Goal: Find specific page/section: Find specific page/section

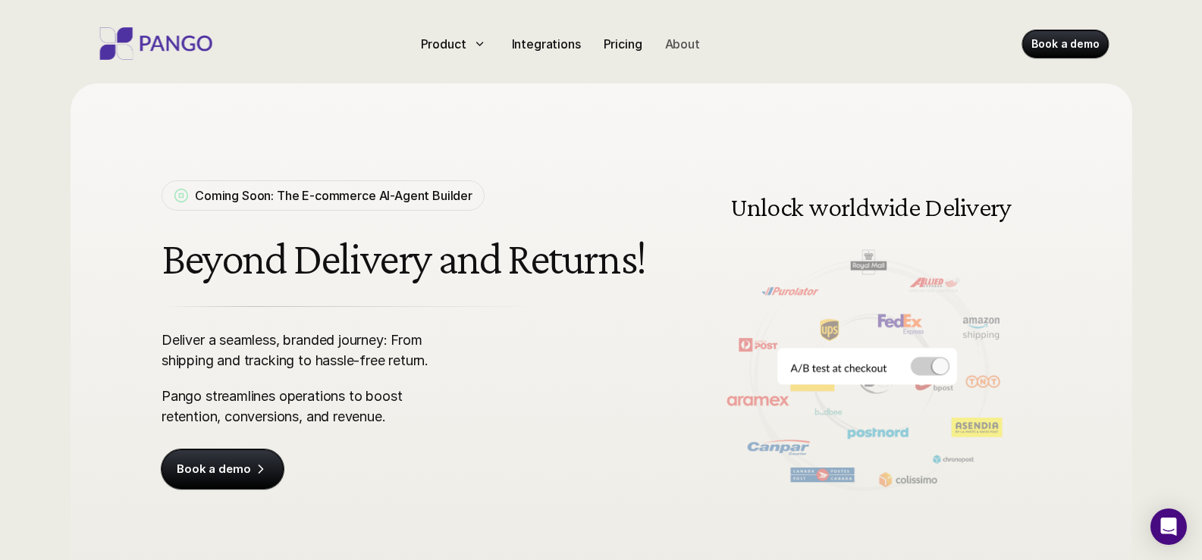
click at [686, 42] on p "About" at bounding box center [681, 43] width 35 height 18
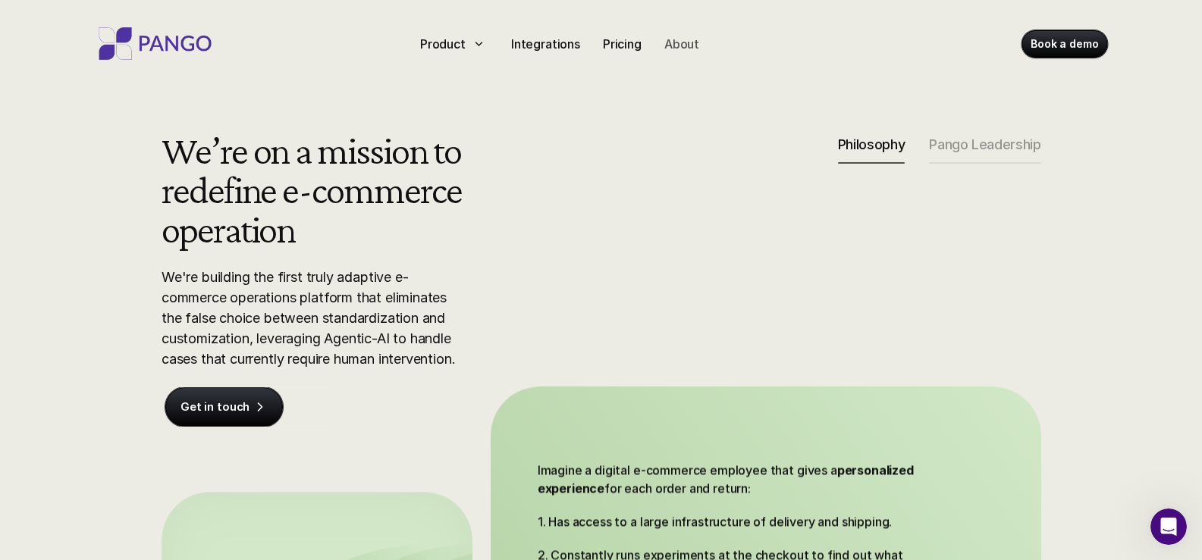
click at [686, 52] on p "About" at bounding box center [681, 44] width 35 height 18
click at [679, 45] on p "About" at bounding box center [681, 44] width 35 height 18
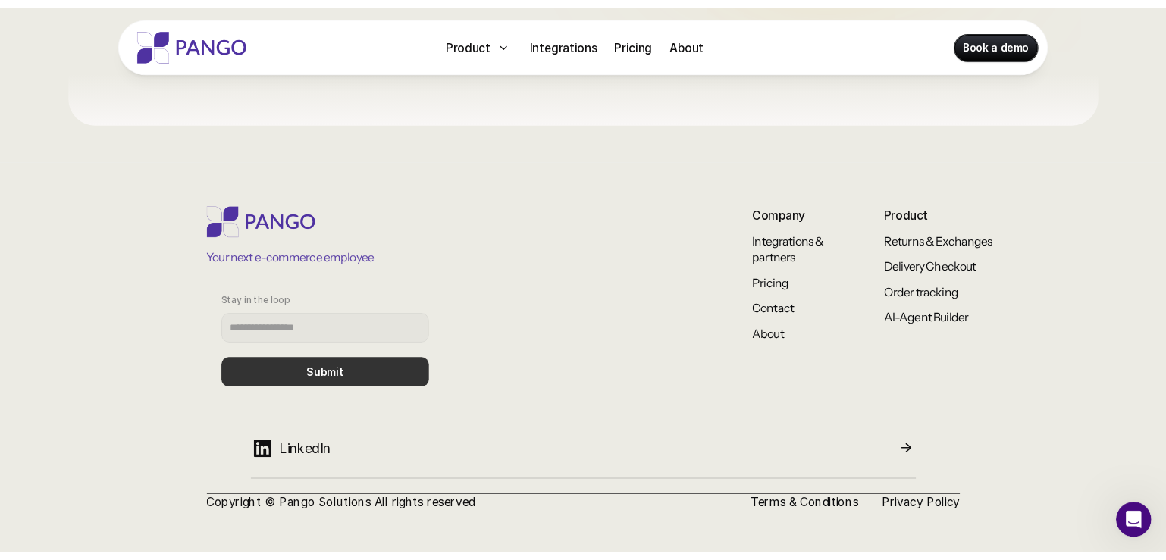
scroll to position [1401, 0]
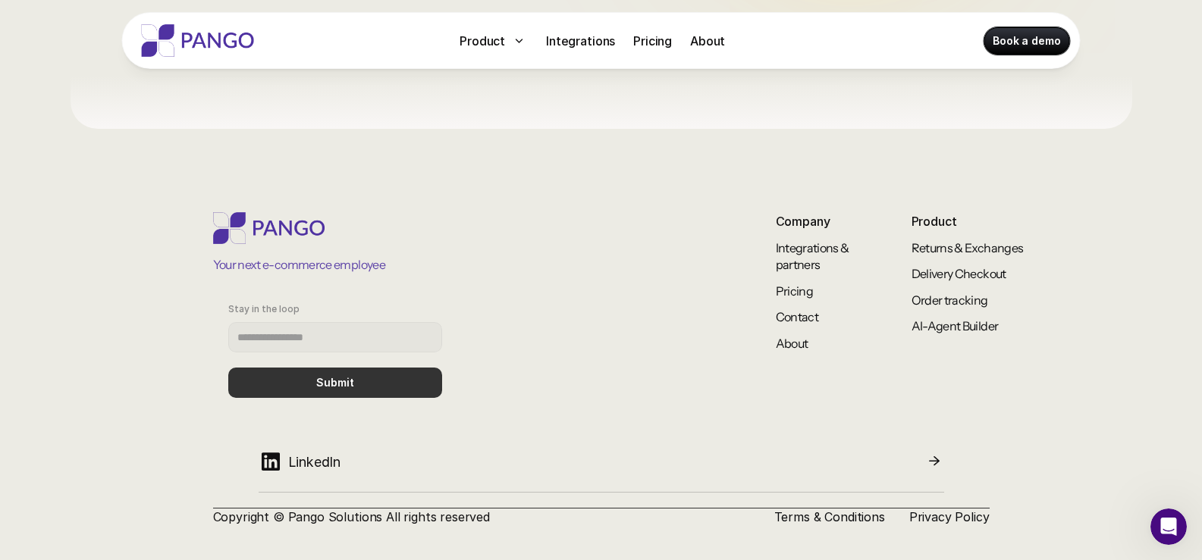
scroll to position [1455, 0]
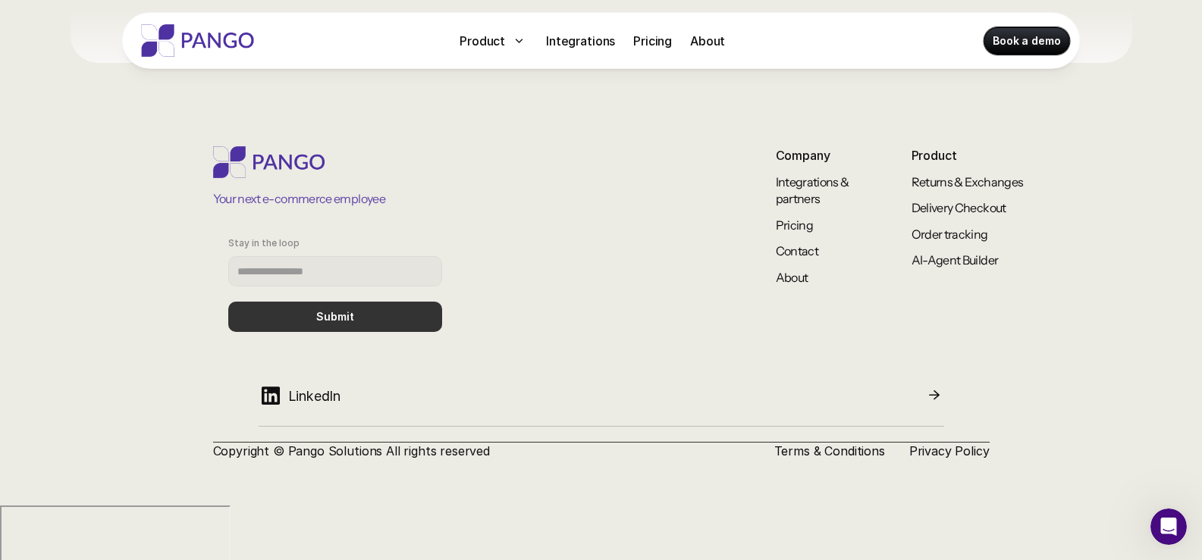
click at [937, 441] on div "LinkedIn Copyright © Pango Solutions All rights reserved Terms & Conditions Pri…" at bounding box center [601, 419] width 777 height 82
click at [914, 456] on link "Privacy Policy" at bounding box center [949, 451] width 80 height 15
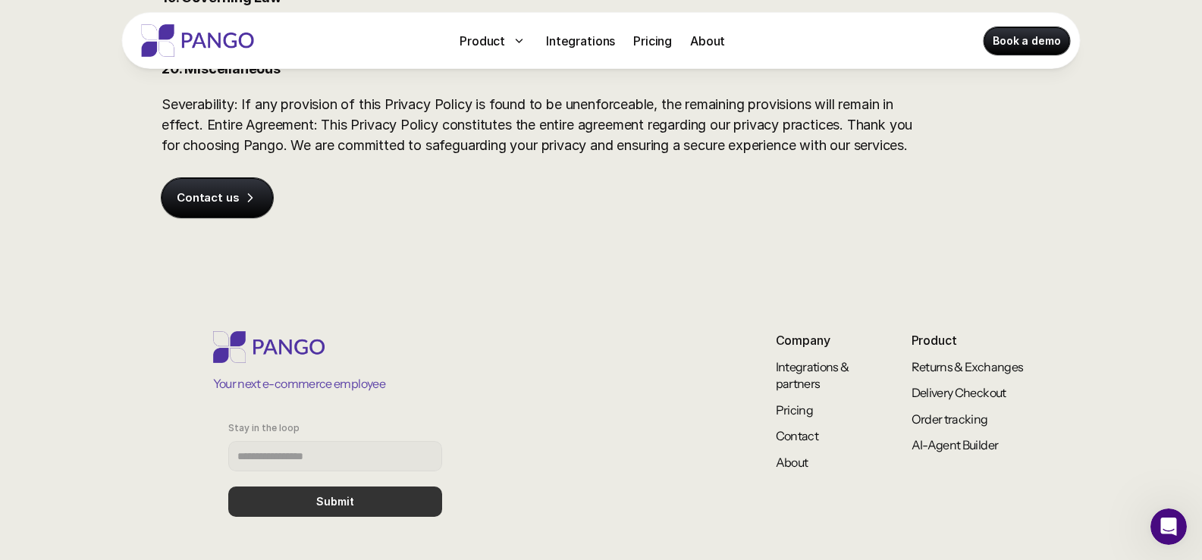
scroll to position [4941, 0]
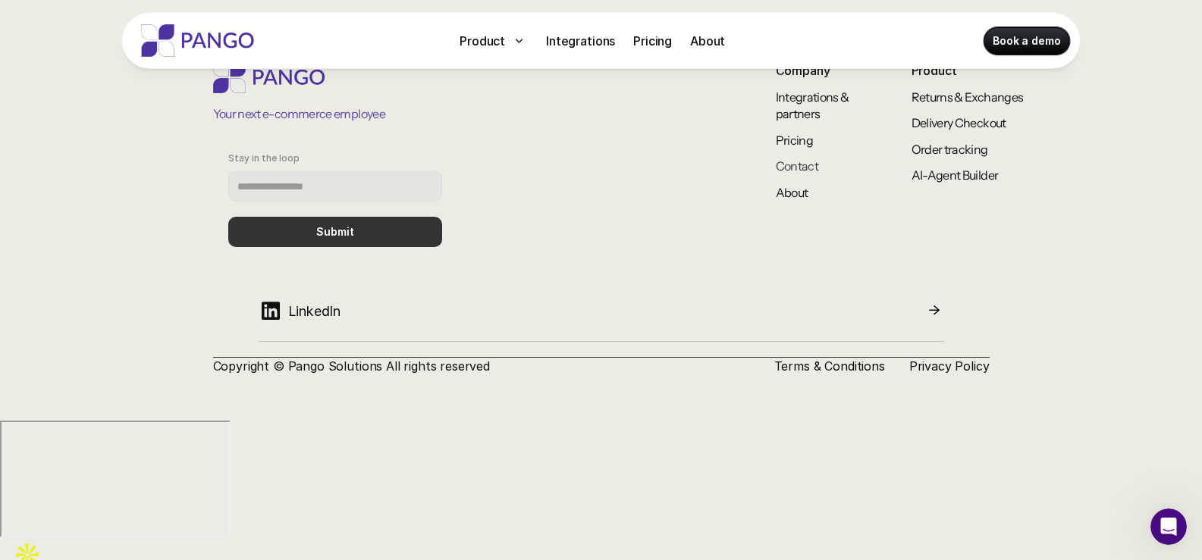
click at [797, 174] on link "Contact" at bounding box center [797, 166] width 43 height 15
